Goal: Task Accomplishment & Management: Use online tool/utility

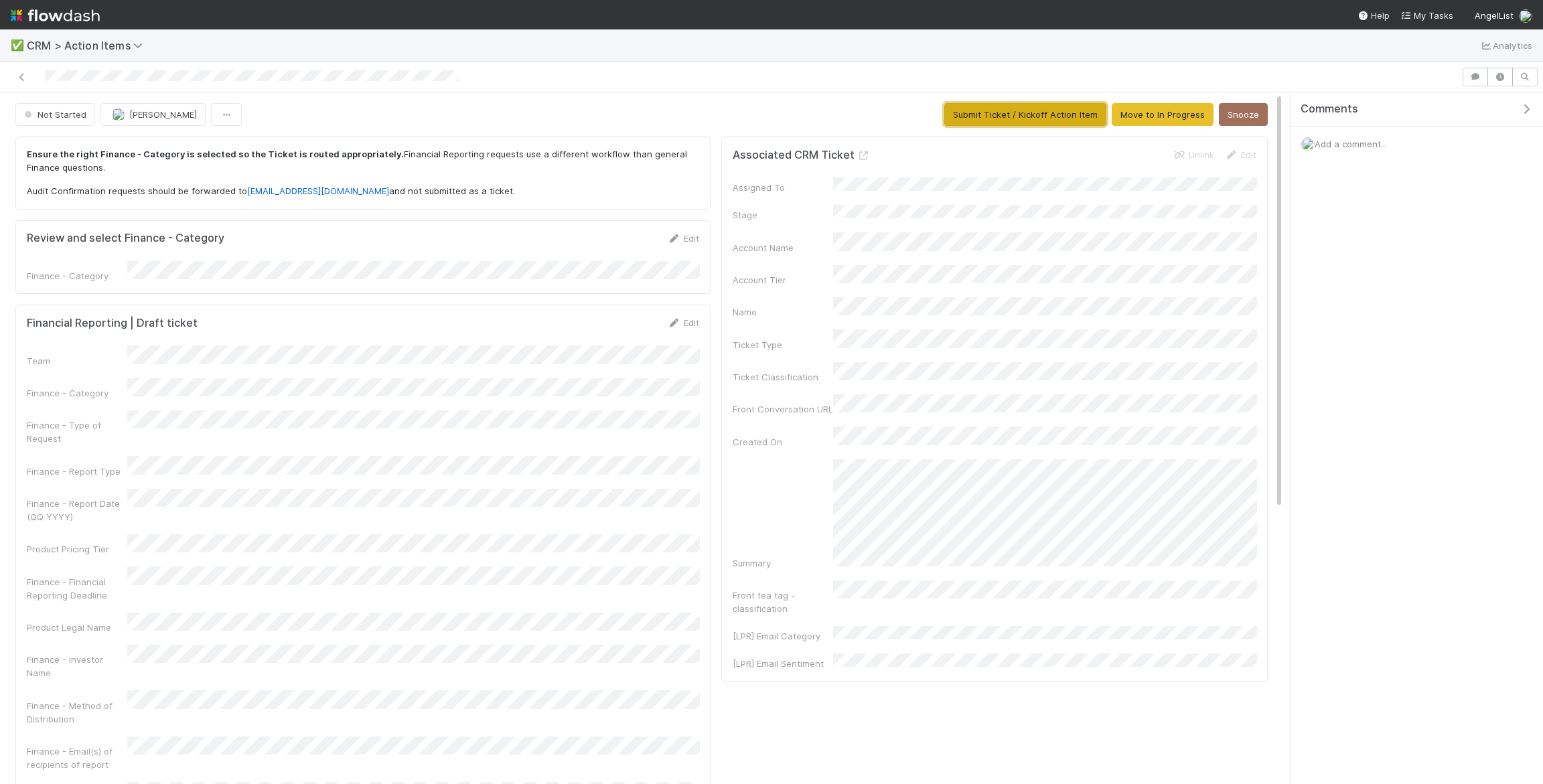
click at [1004, 113] on button "Submit Ticket / Kickoff Action Item" at bounding box center [1025, 114] width 162 height 23
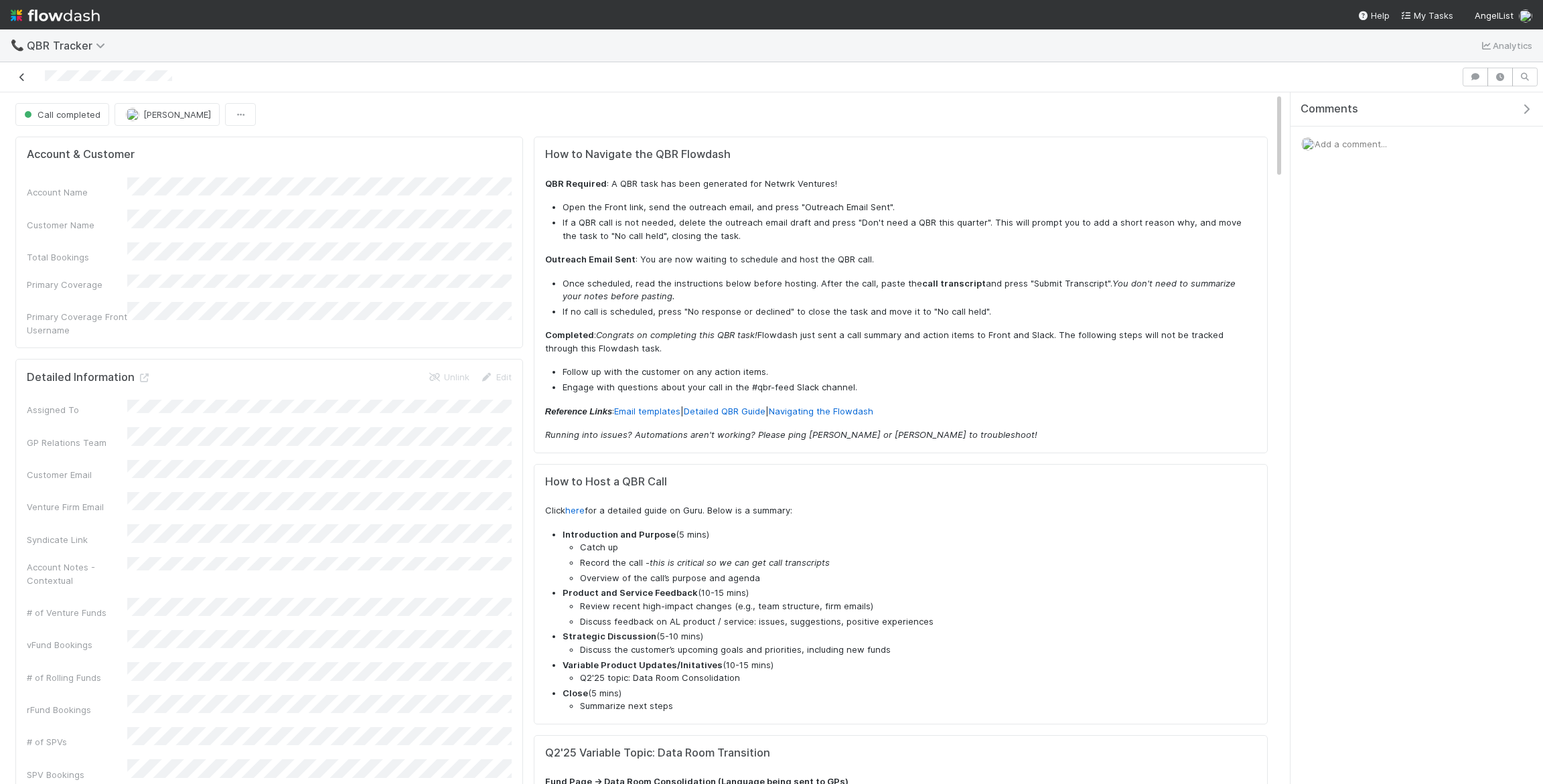
click at [15, 75] on icon at bounding box center [21, 77] width 13 height 9
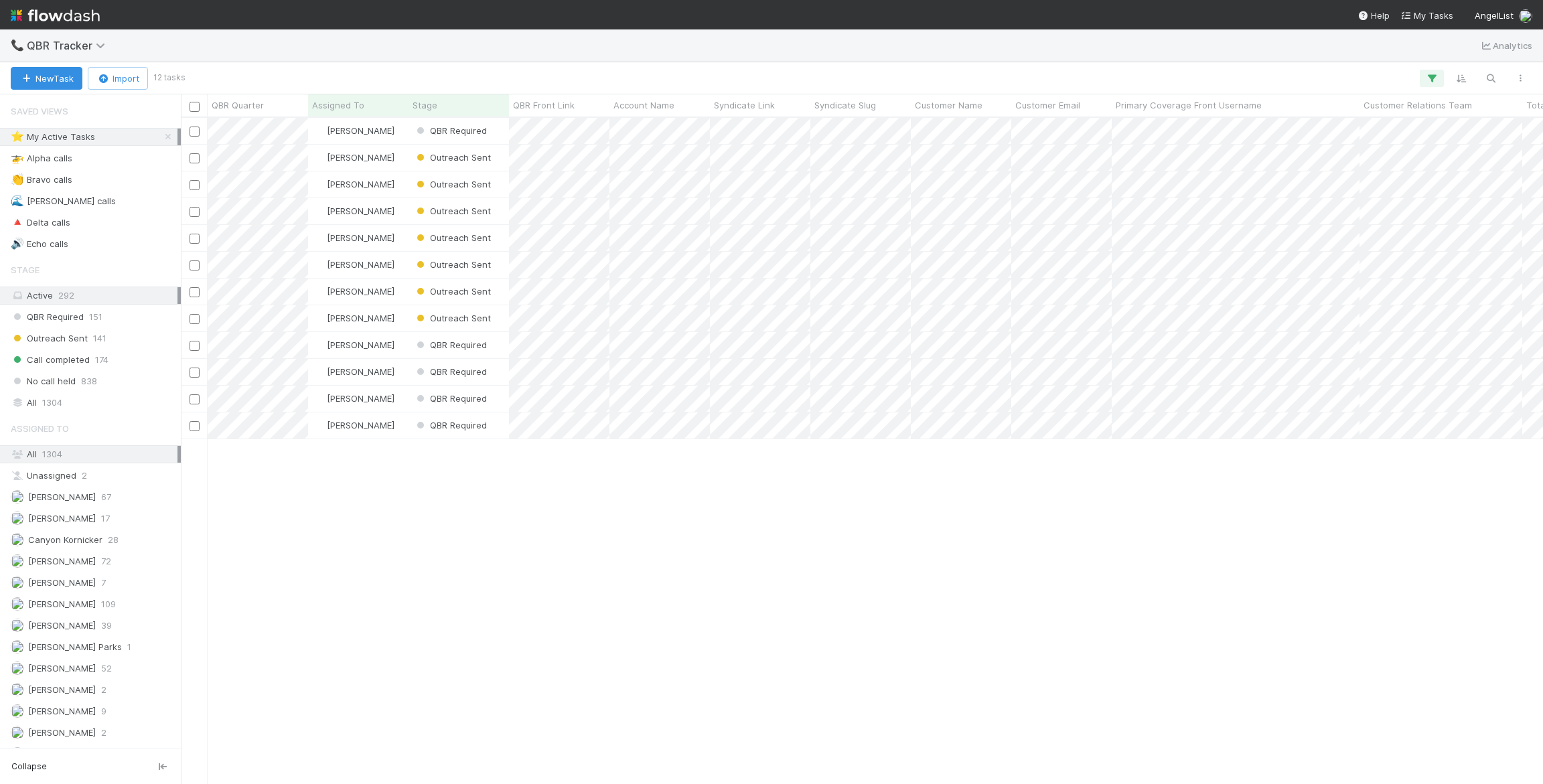
scroll to position [666, 1362]
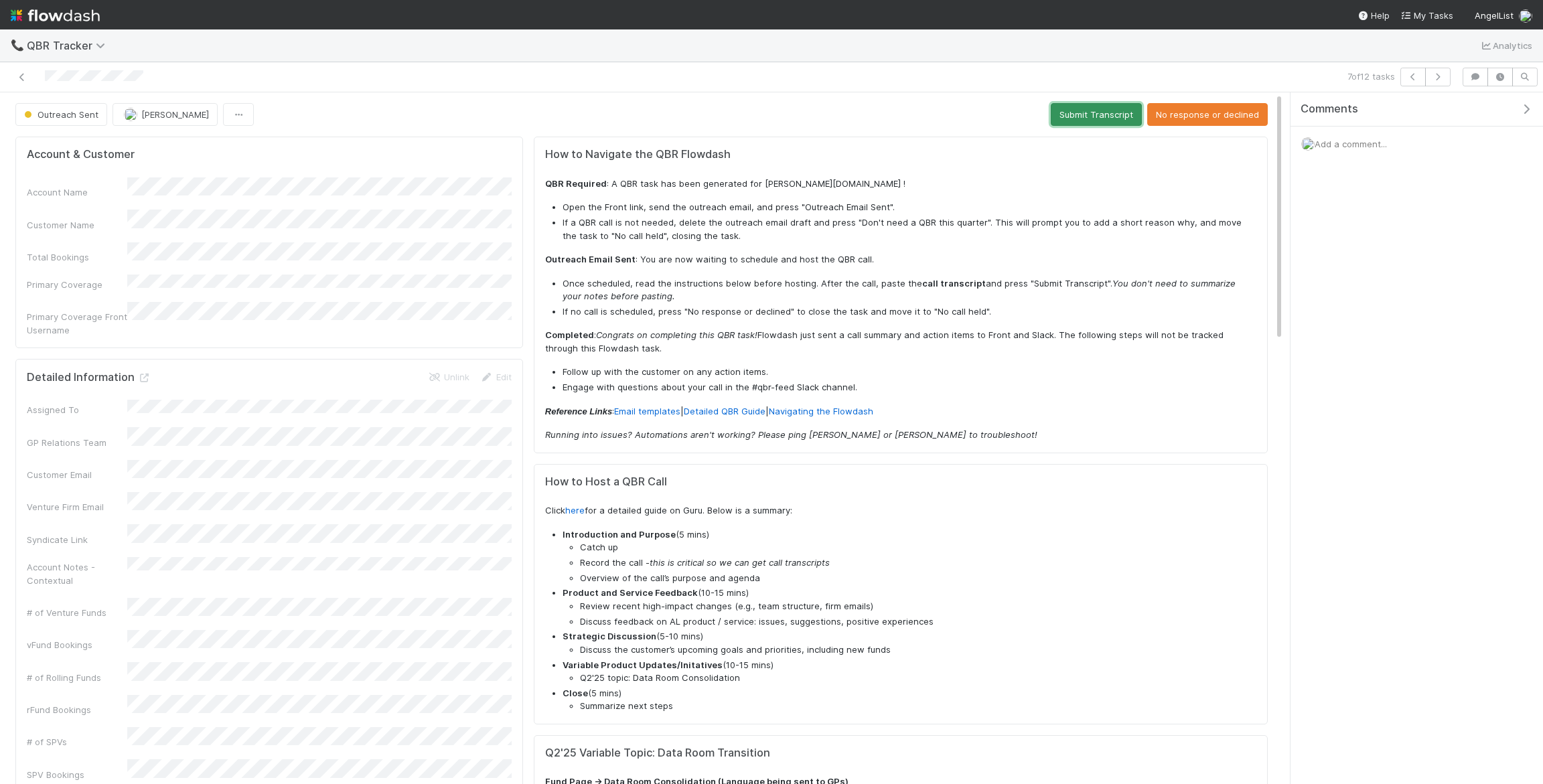
click at [1074, 109] on button "Submit Transcript" at bounding box center [1095, 114] width 91 height 23
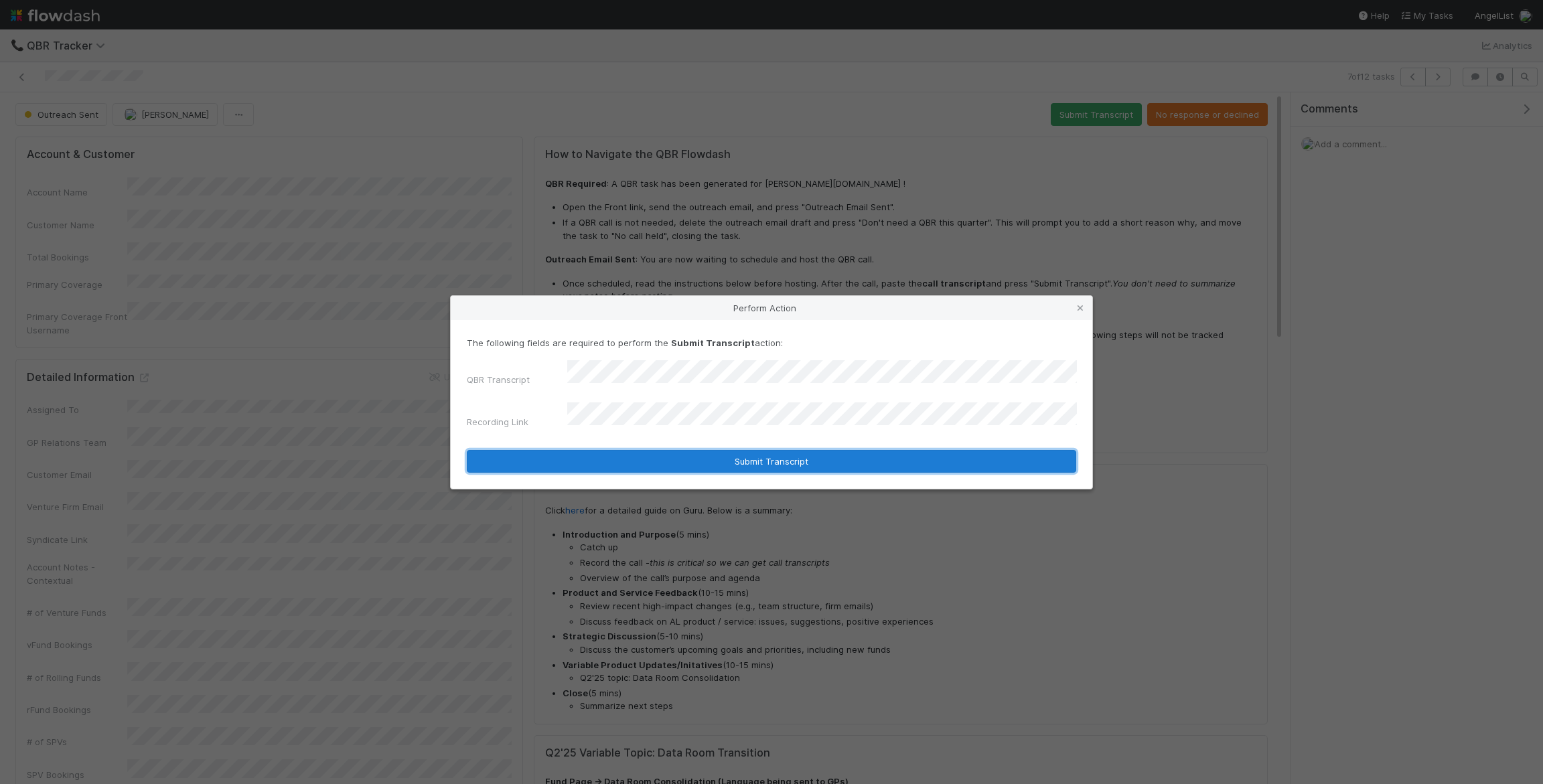
click at [658, 461] on button "Submit Transcript" at bounding box center [772, 462] width 610 height 23
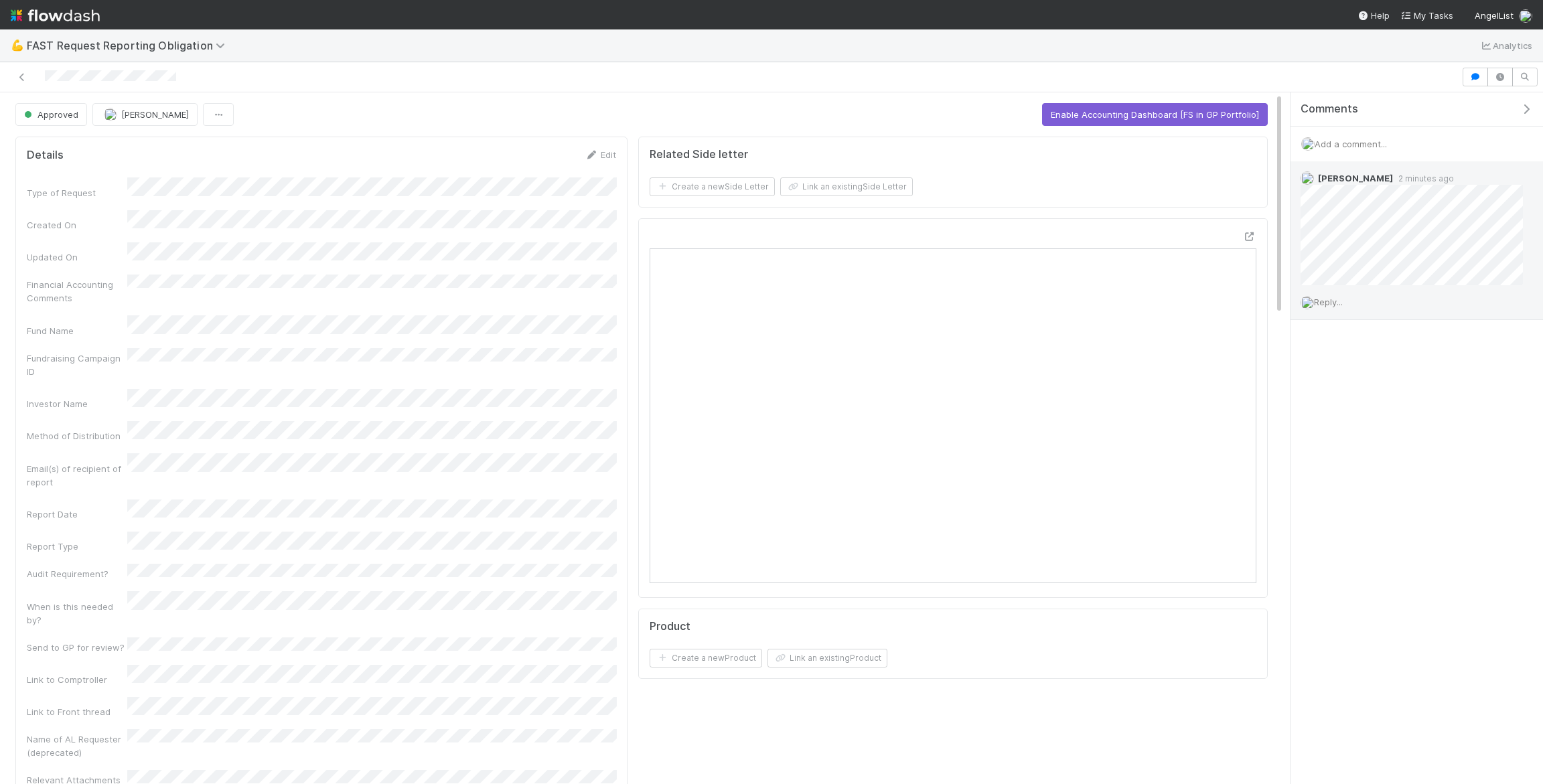
click at [1333, 297] on span "Reply..." at bounding box center [1328, 302] width 28 height 11
click at [1346, 389] on span "Zach Byers" at bounding box center [1376, 385] width 85 height 11
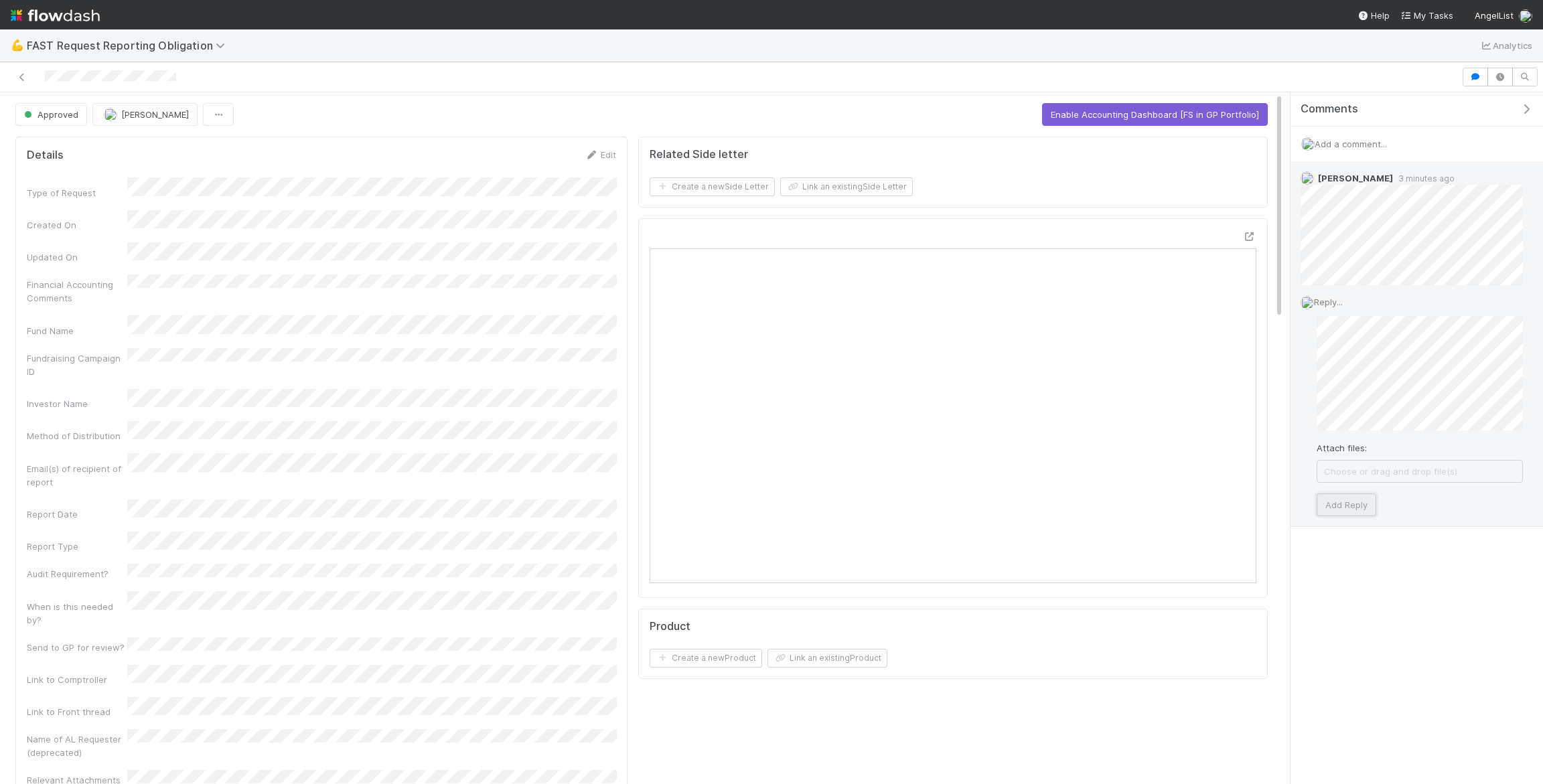
click at [1341, 503] on button "Add Reply" at bounding box center [1345, 505] width 59 height 23
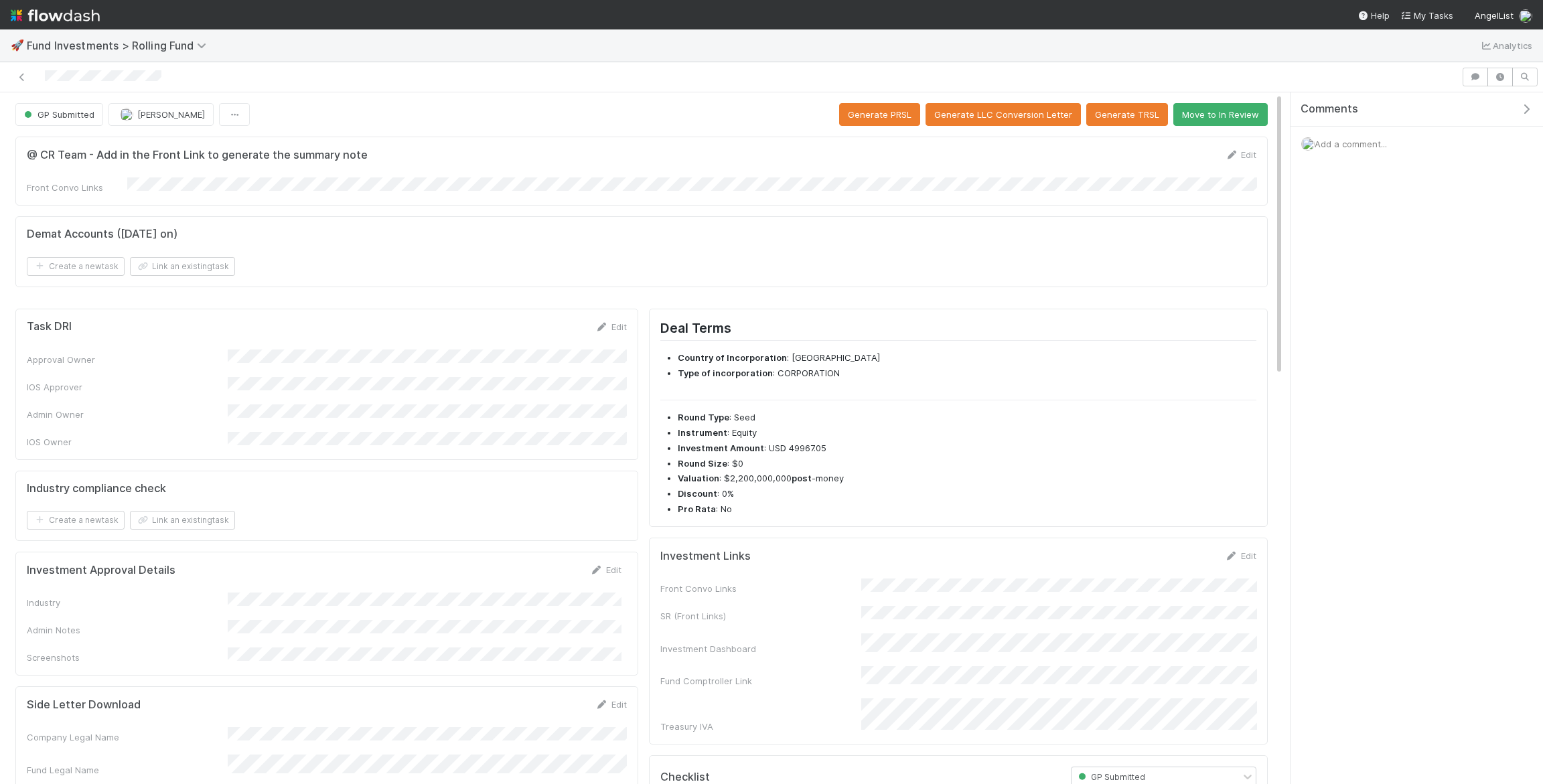
click at [138, 175] on form "@ CR Team - Add in the Front Link to generate the summary note Edit Front Convo…" at bounding box center [641, 171] width 1229 height 46
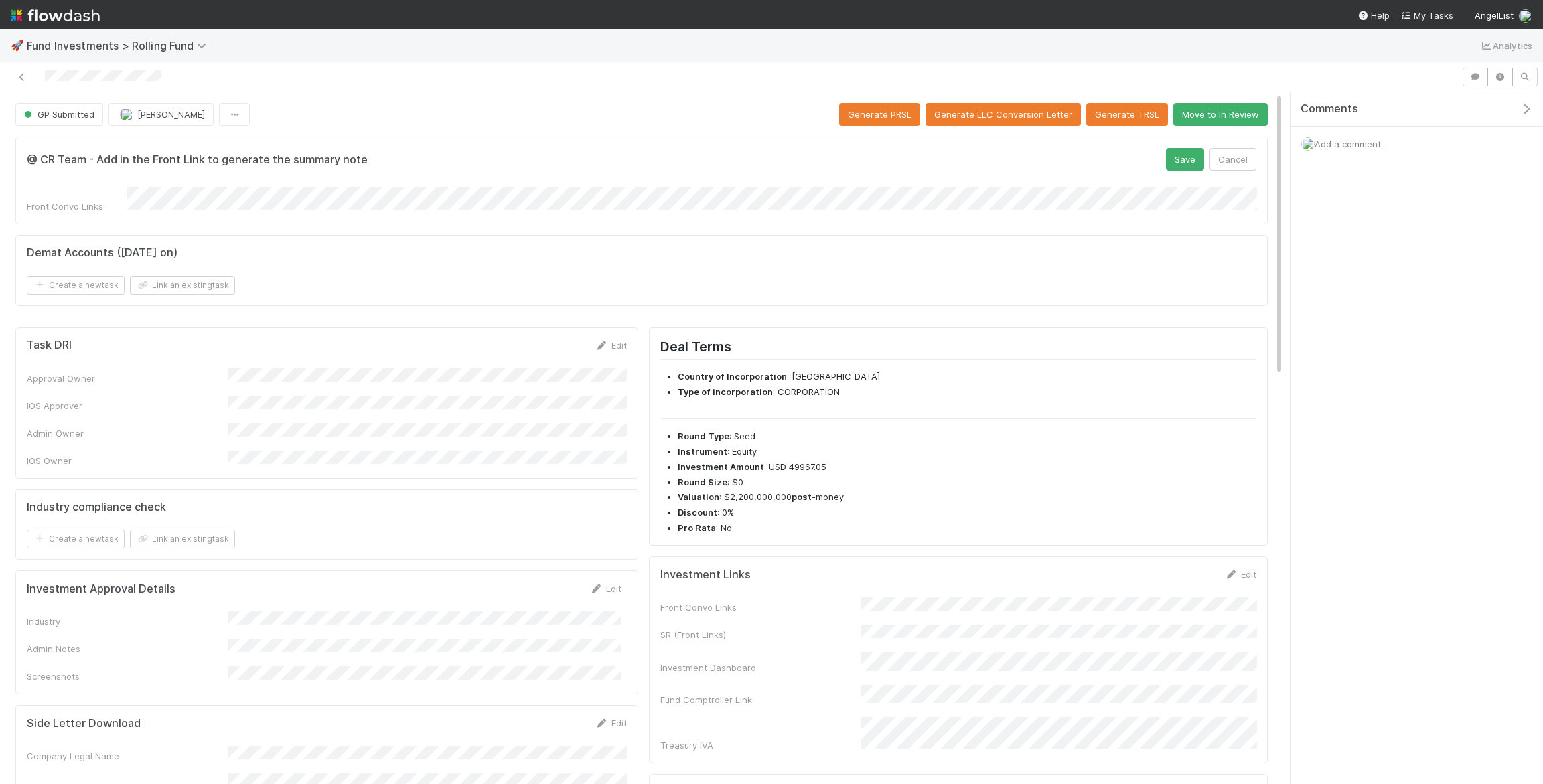
click at [1165, 148] on button "Save" at bounding box center [1184, 159] width 38 height 23
